Goal: Information Seeking & Learning: Learn about a topic

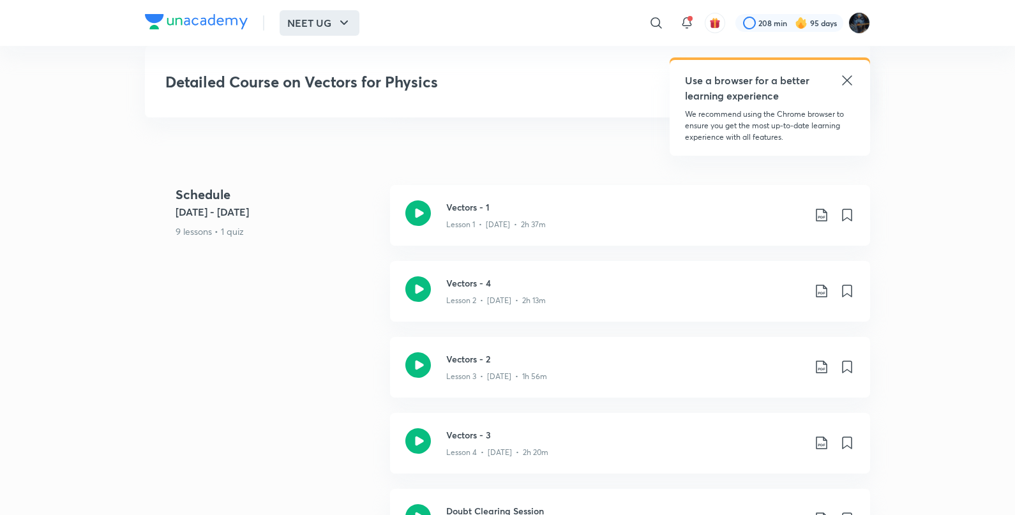
click at [349, 17] on icon "button" at bounding box center [343, 22] width 15 height 15
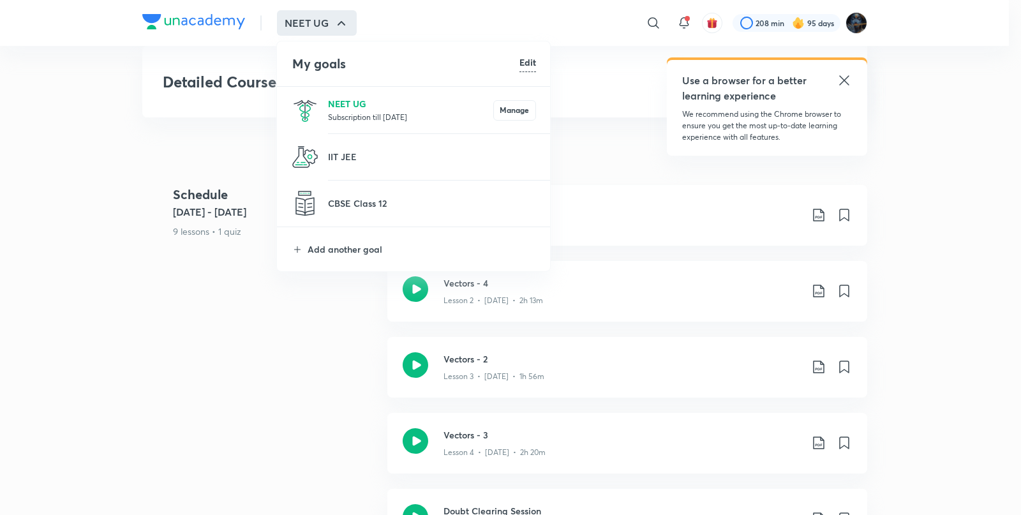
click at [357, 102] on p "NEET UG" at bounding box center [410, 103] width 165 height 13
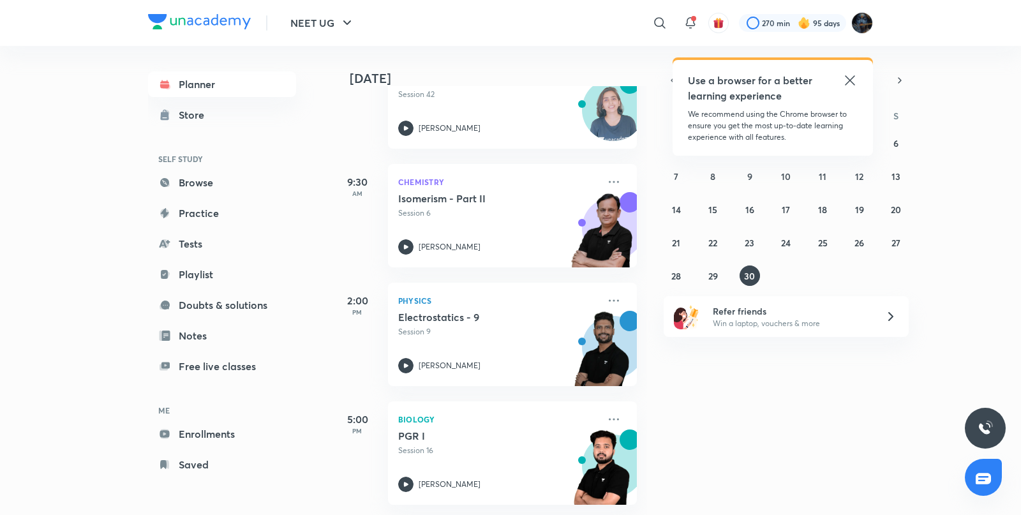
scroll to position [244, 0]
click at [626, 318] on div "[DATE] Good evening, Purnima You have 4 events [DATE] Give us your feedback on …" at bounding box center [489, 280] width 315 height 469
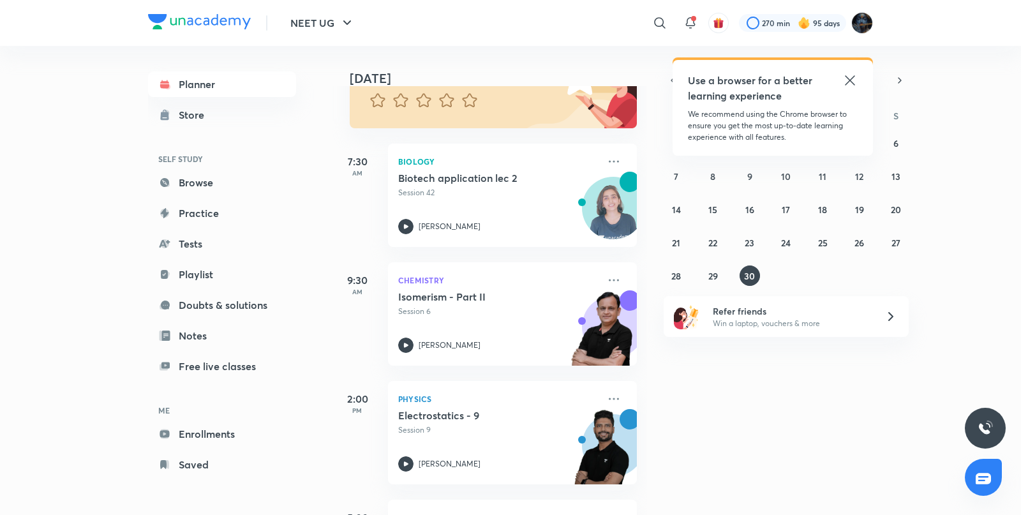
scroll to position [131, 0]
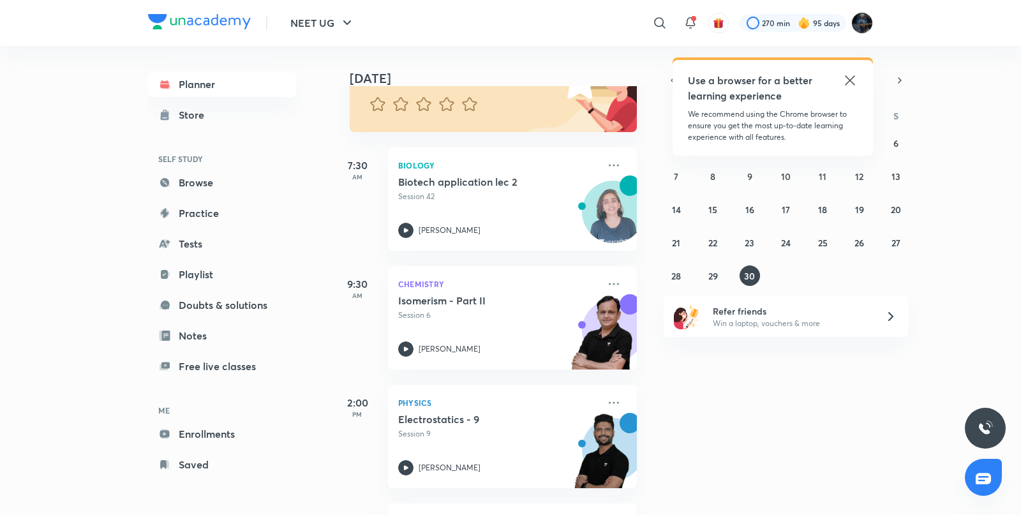
click at [841, 74] on div "Use a browser for a better learning experience" at bounding box center [773, 88] width 170 height 31
click at [847, 74] on icon at bounding box center [849, 80] width 15 height 15
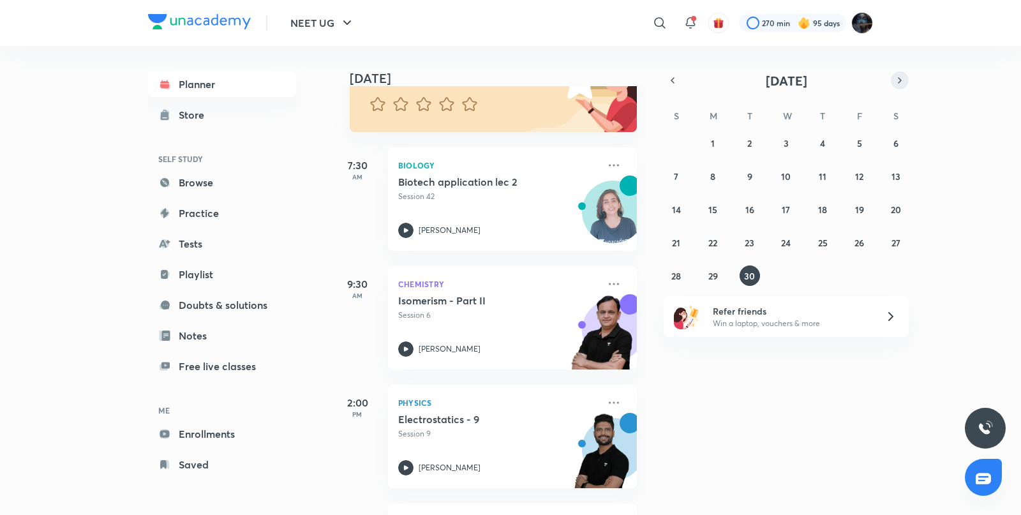
click at [897, 75] on icon "button" at bounding box center [900, 80] width 10 height 11
click at [791, 133] on div "28 29 30 1 2 3 4 5 6 7 8 9 10 11 12 13 14 15 16 17 18 19 20 21 22 23 24 25 26 2…" at bounding box center [786, 209] width 245 height 153
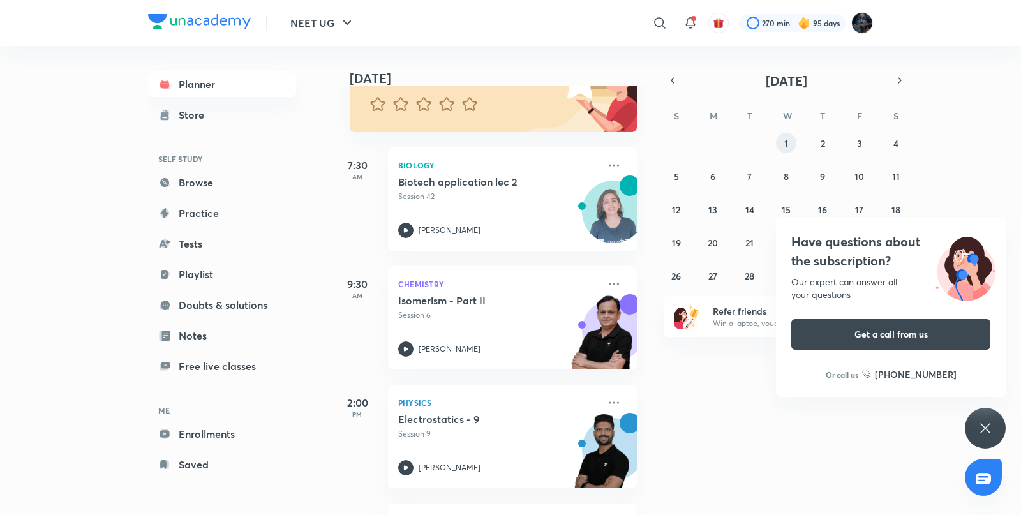
click at [789, 142] on button "1" at bounding box center [786, 143] width 20 height 20
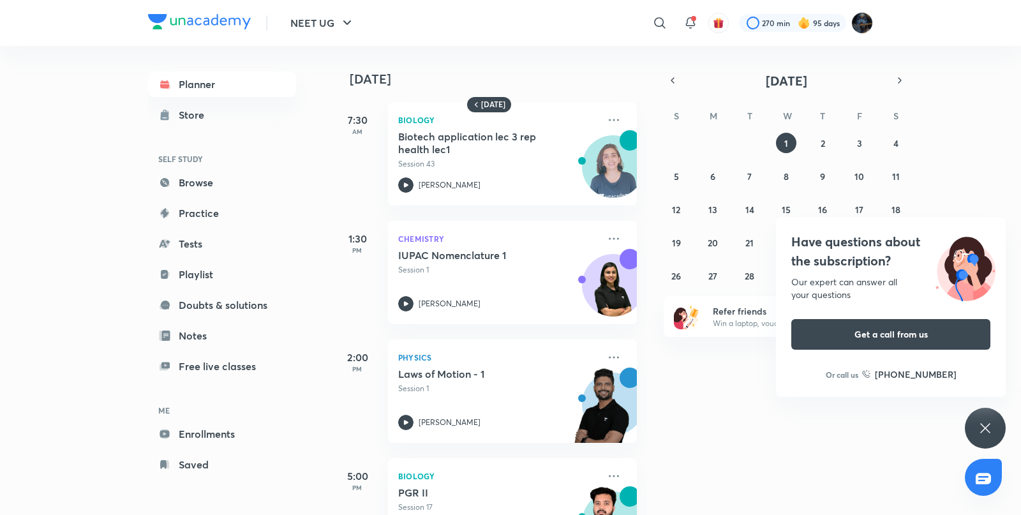
click at [976, 412] on div "Have questions about the subscription? Our expert can answer all your questions…" at bounding box center [985, 428] width 41 height 41
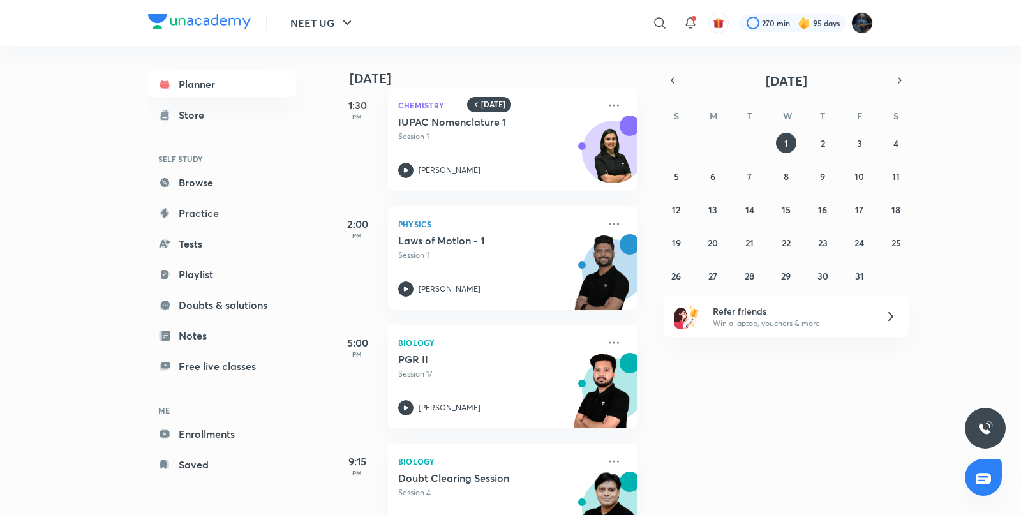
scroll to position [0, 0]
